Goal: Task Accomplishment & Management: Use online tool/utility

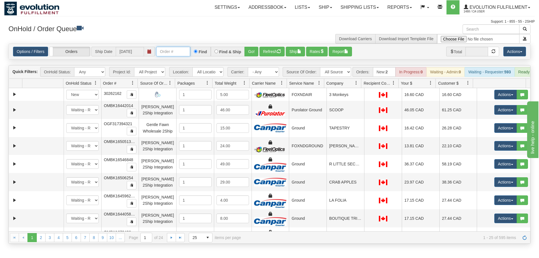
click at [168, 54] on input "text" at bounding box center [173, 52] width 34 height 10
paste input "OLNZ6310"
click at [160, 50] on input "OLNZ6310" at bounding box center [173, 52] width 34 height 10
click at [254, 52] on button "Go!" at bounding box center [252, 52] width 14 height 10
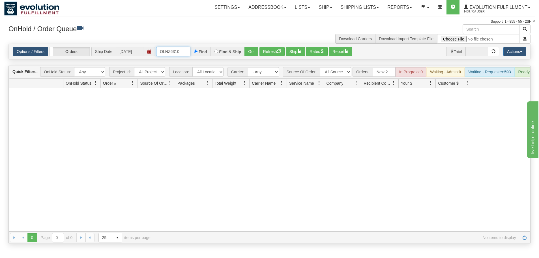
drag, startPoint x: 170, startPoint y: 52, endPoint x: 118, endPoint y: 52, distance: 52.4
click at [118, 52] on div "Options / Filters Group Shipments Orders Ship Date [DATE] OLNZ6310 Find Find & …" at bounding box center [269, 52] width 513 height 10
click at [249, 52] on button "Go!" at bounding box center [252, 52] width 14 height 10
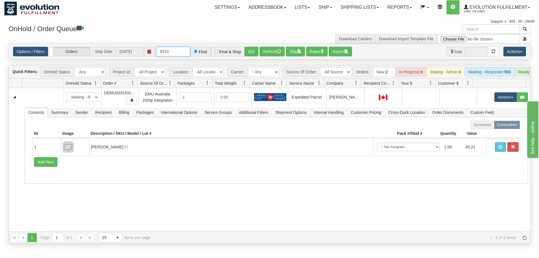
drag, startPoint x: 174, startPoint y: 54, endPoint x: 97, endPoint y: 53, distance: 76.7
click at [97, 53] on div "Options / Filters Group Shipments Orders Ship Date [DATE] 6310 Find Find & Ship…" at bounding box center [269, 52] width 513 height 10
paste input "OLNZ"
click at [159, 51] on input "OLNZ6310" at bounding box center [173, 52] width 34 height 10
click at [185, 52] on input "OLNZ6310" at bounding box center [173, 52] width 34 height 10
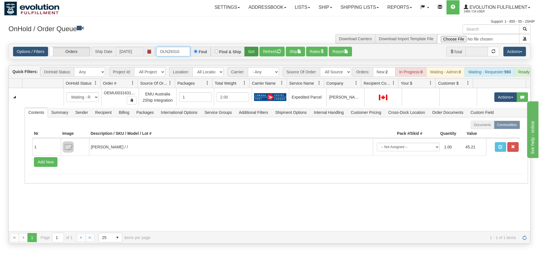
type input "OLNZ6310"
click at [249, 51] on button "Go!" at bounding box center [252, 52] width 14 height 10
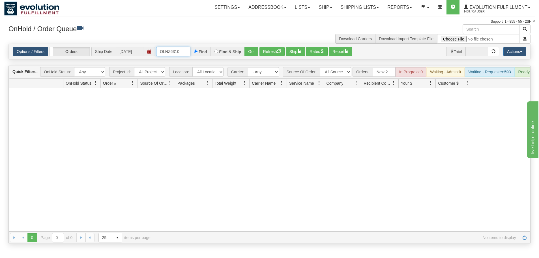
drag, startPoint x: 182, startPoint y: 51, endPoint x: 113, endPoint y: 50, distance: 69.1
click at [114, 51] on div "Options / Filters Group Shipments Orders Ship Date [DATE] OLNZ6310 Find Find & …" at bounding box center [269, 52] width 513 height 10
click at [365, 6] on link "Shipping lists" at bounding box center [360, 7] width 47 height 14
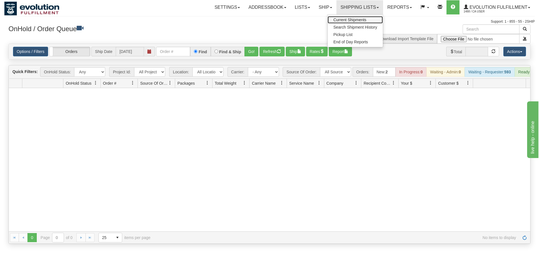
click at [353, 22] on span "Current Shipments" at bounding box center [350, 20] width 33 height 5
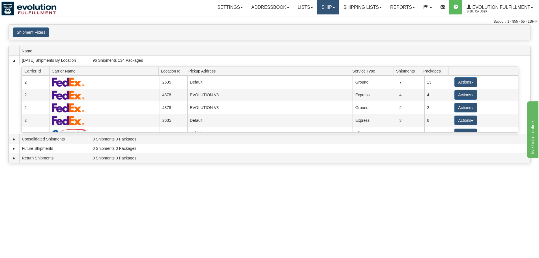
click at [325, 11] on link "Ship" at bounding box center [328, 7] width 22 height 14
click at [303, 19] on span "Ship Screen" at bounding box center [305, 20] width 22 height 5
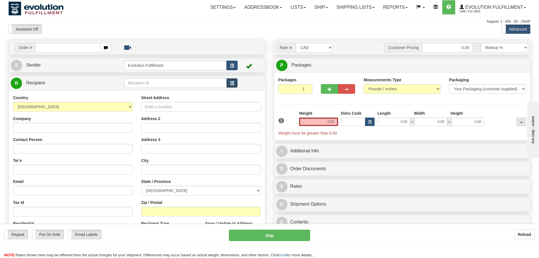
click at [234, 85] on button "button" at bounding box center [231, 83] width 11 height 10
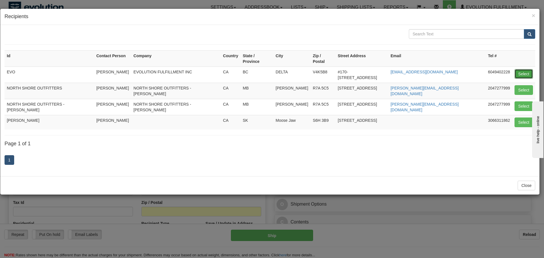
click at [525, 70] on button "Select" at bounding box center [523, 74] width 18 height 10
type input "EVO"
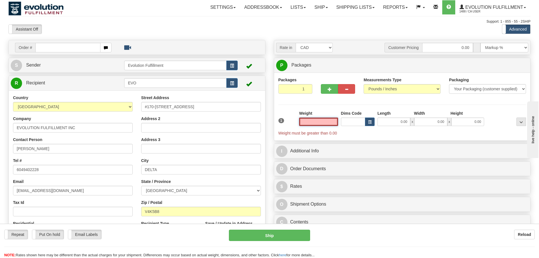
drag, startPoint x: 322, startPoint y: 124, endPoint x: 394, endPoint y: 124, distance: 72.5
click at [394, 124] on div "1 Weight Dims Code Length x" at bounding box center [402, 122] width 251 height 25
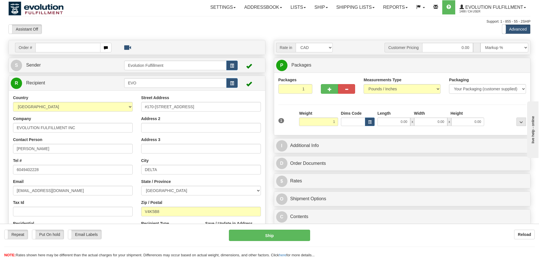
type input "1.00"
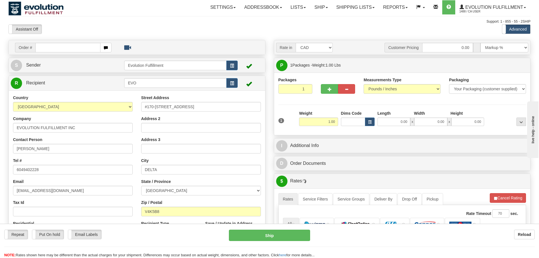
click at [497, 107] on div "Packages 1 1 Measurements Type" at bounding box center [403, 104] width 248 height 54
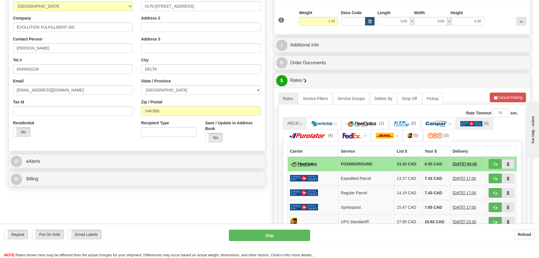
scroll to position [113, 0]
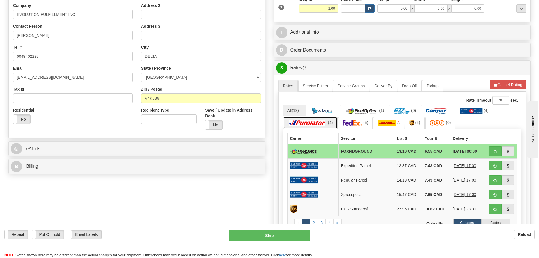
click at [318, 120] on img at bounding box center [308, 123] width 40 height 6
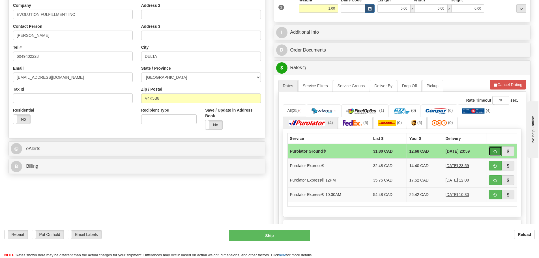
click at [496, 151] on span "button" at bounding box center [495, 152] width 4 height 4
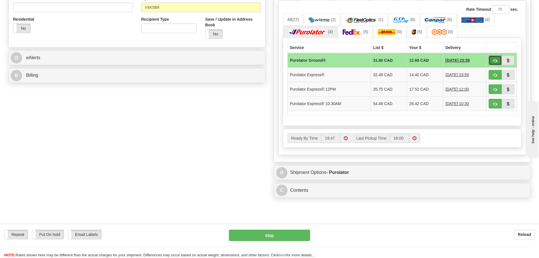
scroll to position [226, 0]
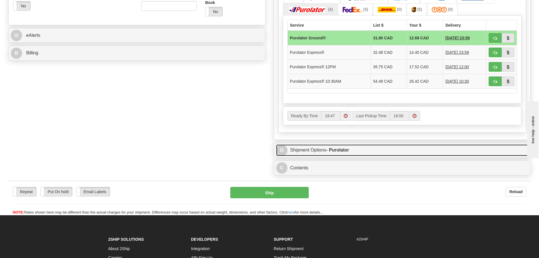
click at [311, 147] on link "O Shipment Options - Purolator" at bounding box center [402, 150] width 253 height 12
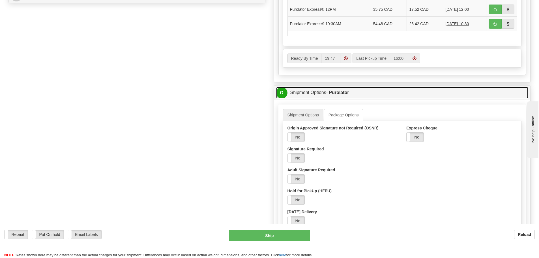
scroll to position [283, 0]
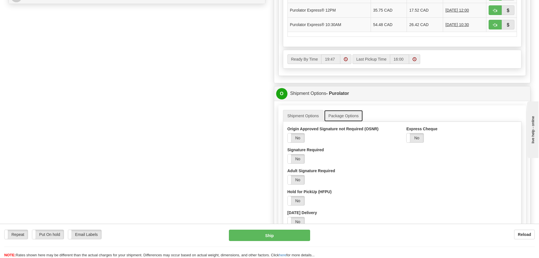
click at [358, 116] on link "Package Options" at bounding box center [343, 116] width 39 height 12
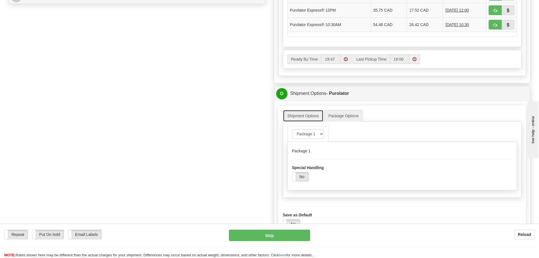
click at [316, 116] on link "Shipment Options" at bounding box center [303, 116] width 40 height 12
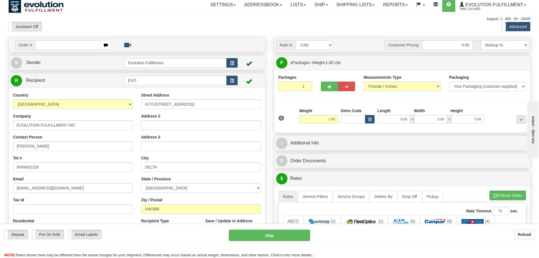
scroll to position [0, 0]
